Goal: Task Accomplishment & Management: Manage account settings

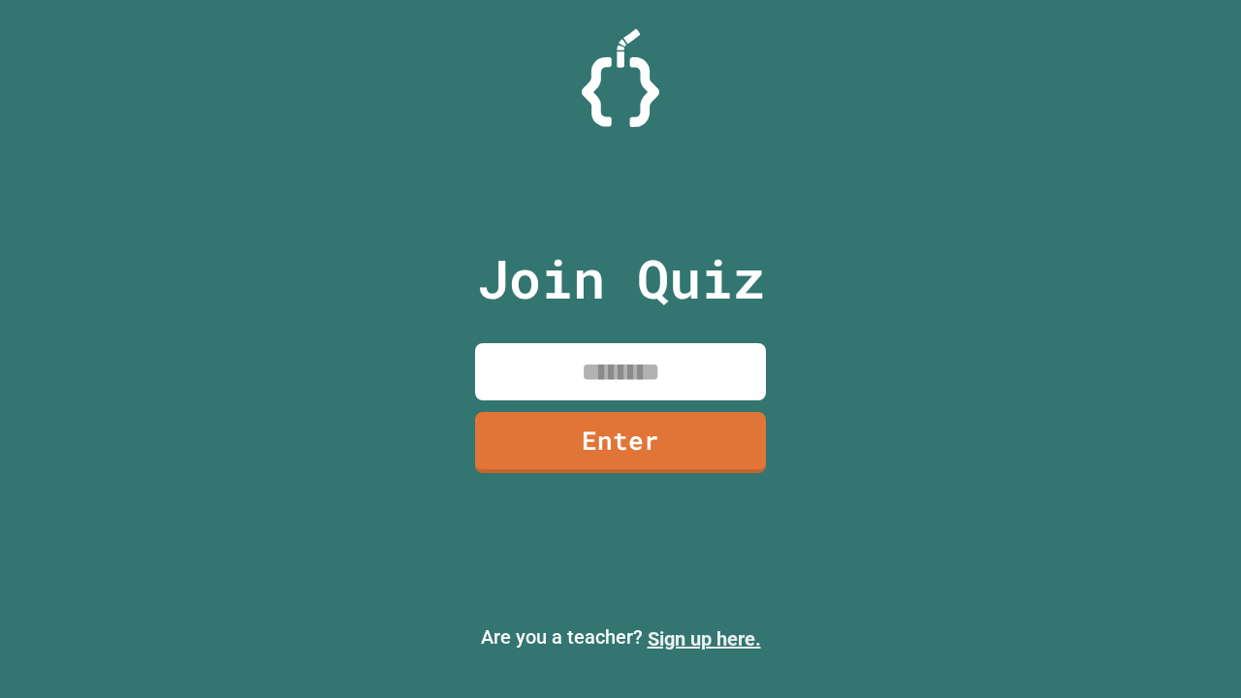
click at [704, 639] on link "Sign up here." at bounding box center [704, 639] width 113 height 23
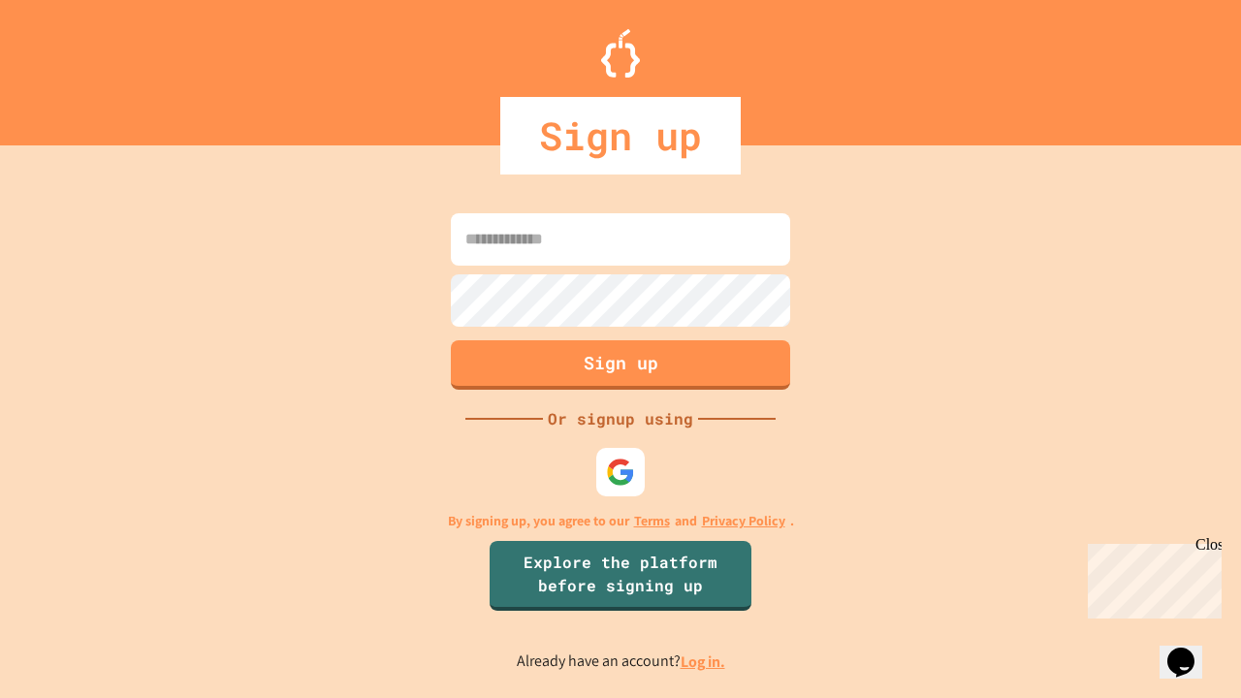
click at [704, 661] on link "Log in." at bounding box center [703, 662] width 45 height 20
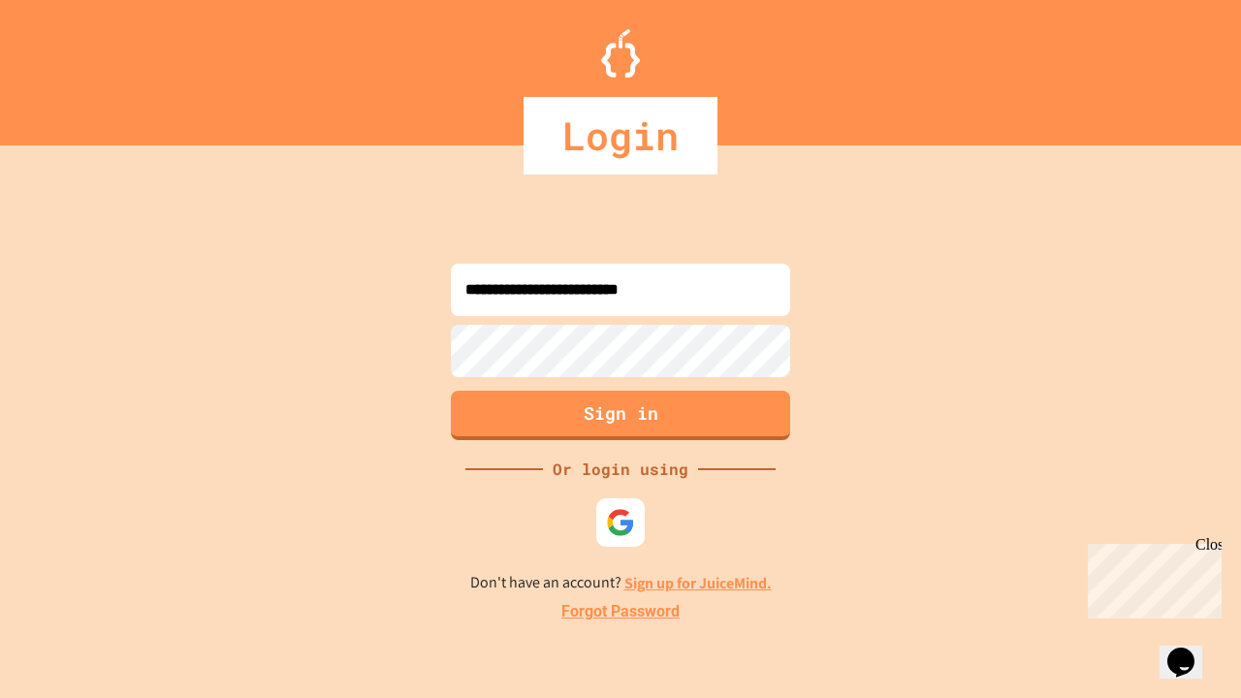
type input "**********"
